Goal: Task Accomplishment & Management: Manage account settings

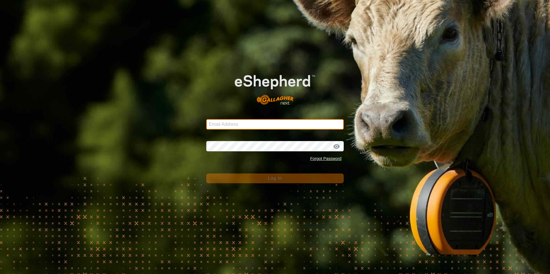
type input "[EMAIL_ADDRESS][DOMAIN_NAME]"
click at [282, 180] on span "Log In" at bounding box center [275, 178] width 14 height 5
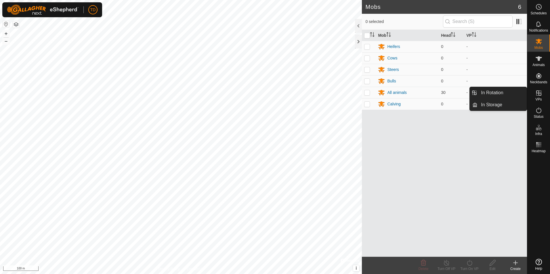
click at [540, 95] on icon at bounding box center [538, 93] width 7 height 7
click at [508, 92] on link "In Rotation" at bounding box center [501, 93] width 49 height 12
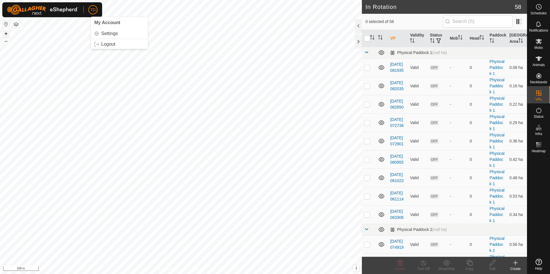
click at [7, 35] on button "+" at bounding box center [6, 33] width 7 height 7
checkbox input "true"
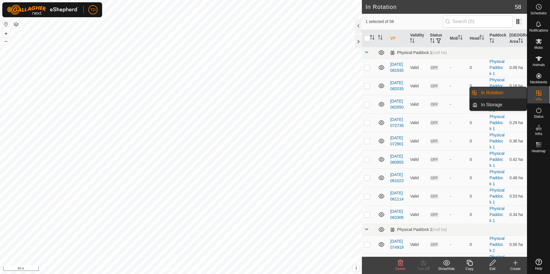
click at [538, 95] on icon at bounding box center [538, 93] width 7 height 7
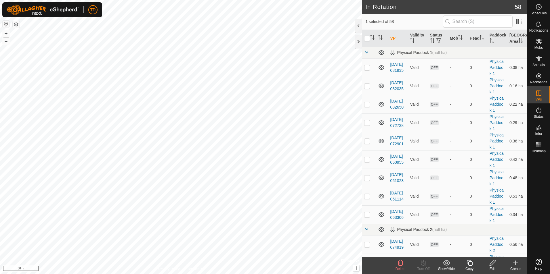
click at [514, 269] on div "Create" at bounding box center [515, 269] width 23 height 5
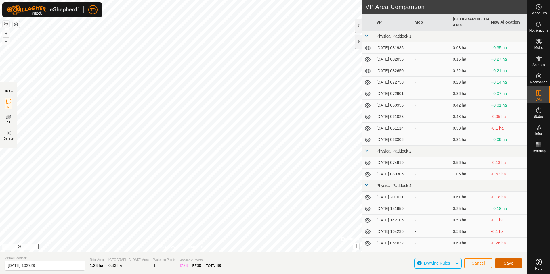
click at [512, 265] on span "Save" at bounding box center [509, 263] width 10 height 5
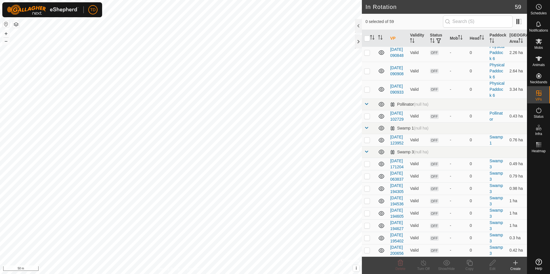
scroll to position [1232, 0]
click at [368, 114] on p-checkbox at bounding box center [367, 116] width 6 height 5
click at [399, 263] on icon at bounding box center [400, 263] width 7 height 7
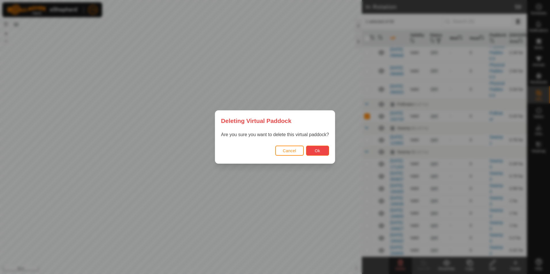
click at [326, 149] on button "Ok" at bounding box center [317, 151] width 23 height 10
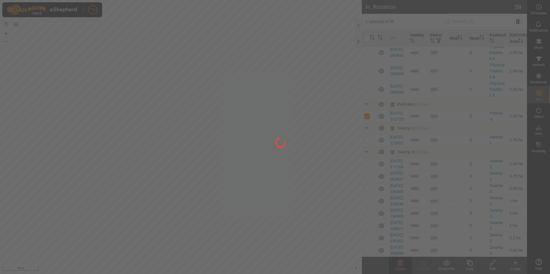
checkbox input "false"
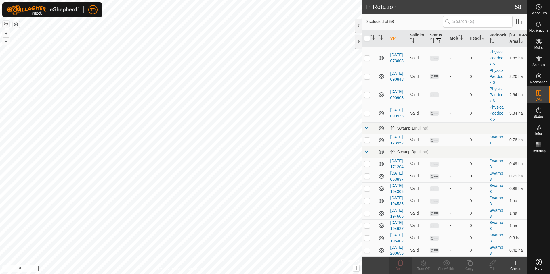
checkbox input "true"
click at [538, 44] on icon at bounding box center [538, 41] width 7 height 7
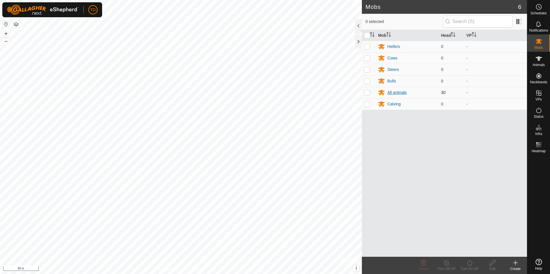
click at [391, 93] on div "All animals" at bounding box center [397, 93] width 20 height 6
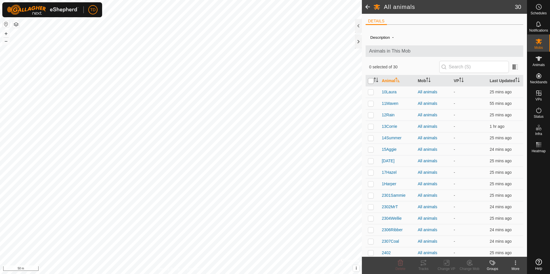
click at [370, 81] on input "checkbox" at bounding box center [371, 81] width 6 height 6
checkbox input "true"
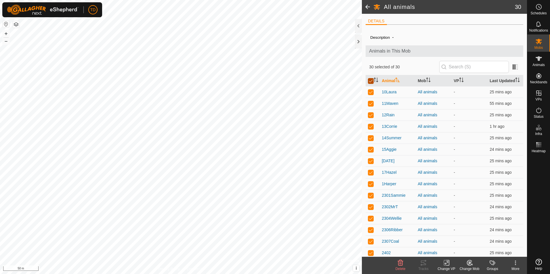
checkbox input "true"
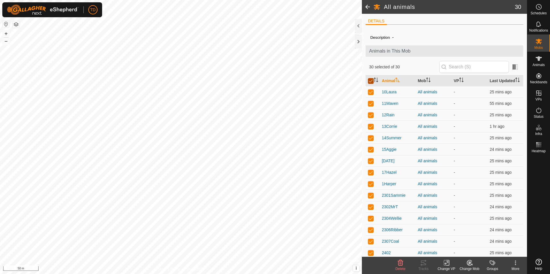
checkbox input "true"
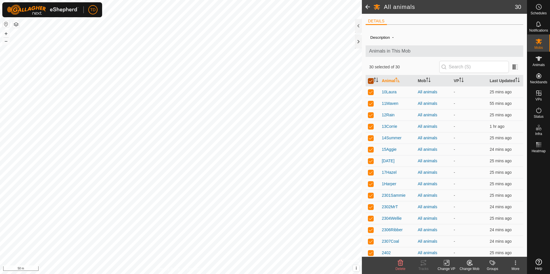
checkbox input "true"
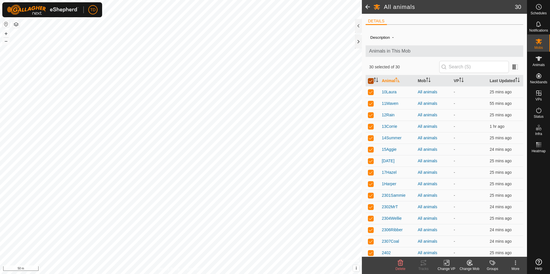
checkbox input "true"
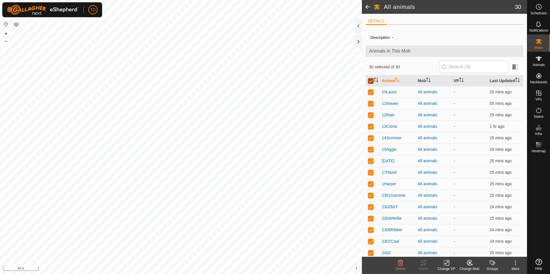
checkbox input "true"
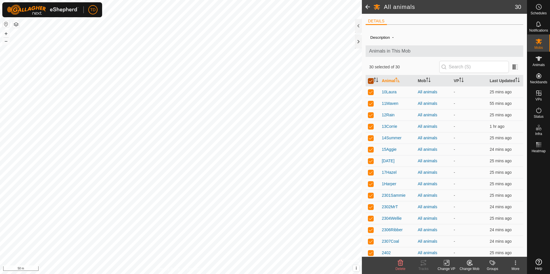
checkbox input "true"
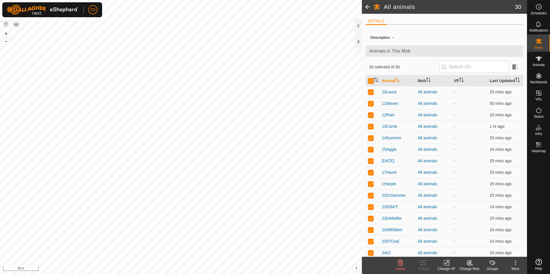
click at [449, 264] on icon at bounding box center [446, 263] width 7 height 7
click at [456, 241] on link "Choose VP..." at bounding box center [463, 239] width 57 height 12
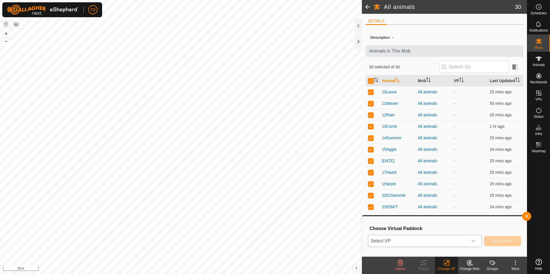
click at [473, 241] on icon "dropdown trigger" at bounding box center [473, 241] width 4 height 2
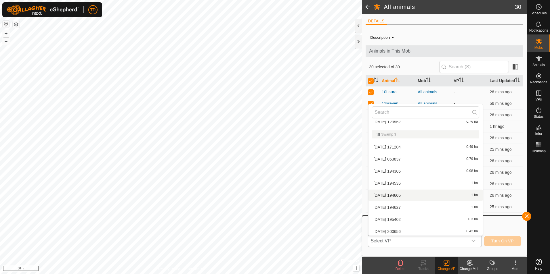
scroll to position [678, 0]
click at [396, 220] on li "[DATE] 195402 0.3 ha" at bounding box center [425, 218] width 114 height 12
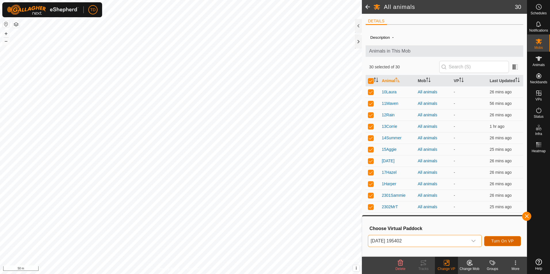
click at [504, 242] on span "Turn On VP" at bounding box center [502, 241] width 22 height 5
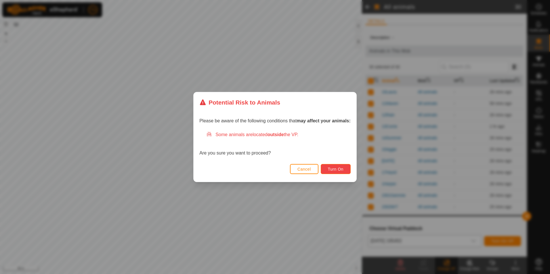
click at [334, 171] on span "Turn On" at bounding box center [336, 169] width 16 height 5
